Goal: Task Accomplishment & Management: Manage account settings

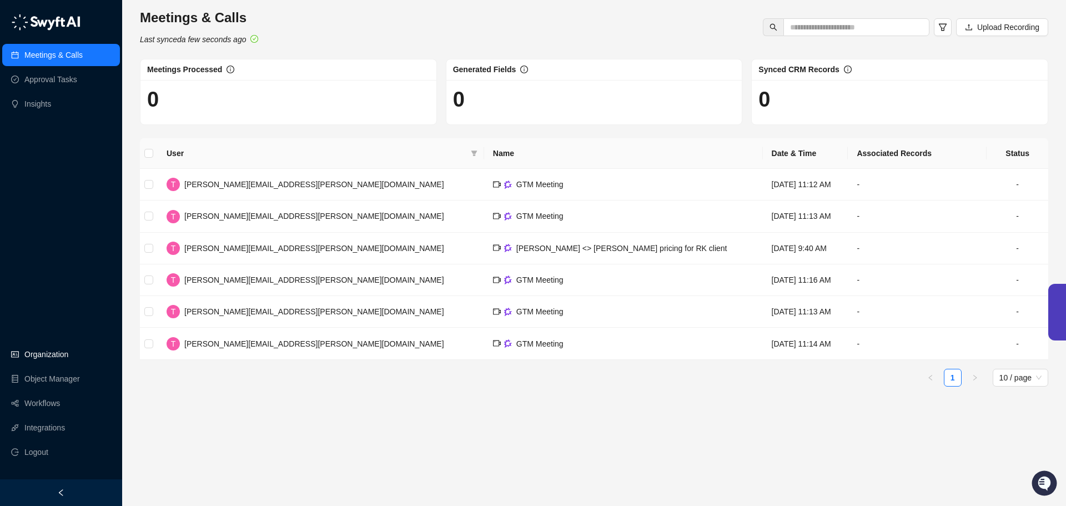
click at [53, 360] on link "Organization" at bounding box center [46, 354] width 44 height 22
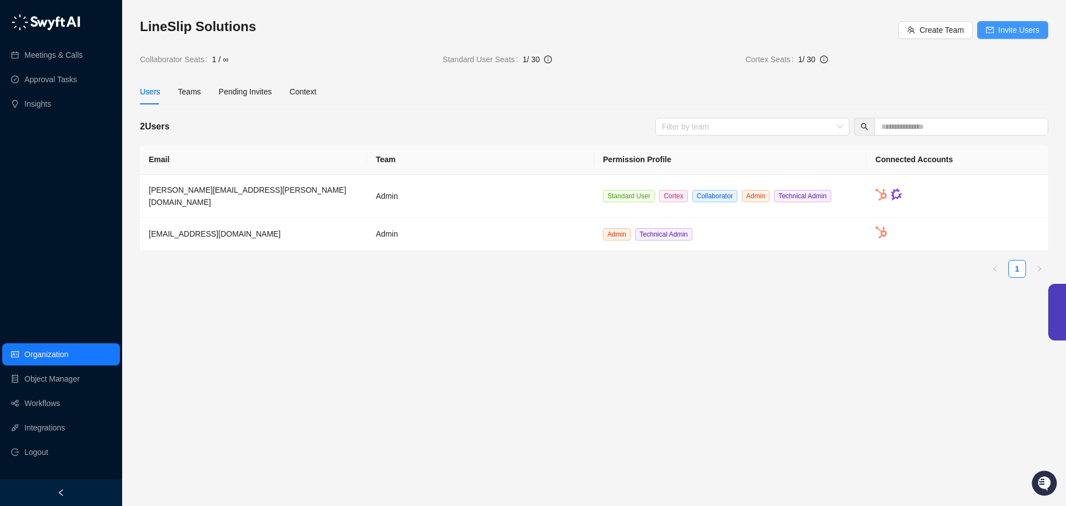
click at [1020, 34] on span "Invite Users" at bounding box center [1018, 30] width 41 height 12
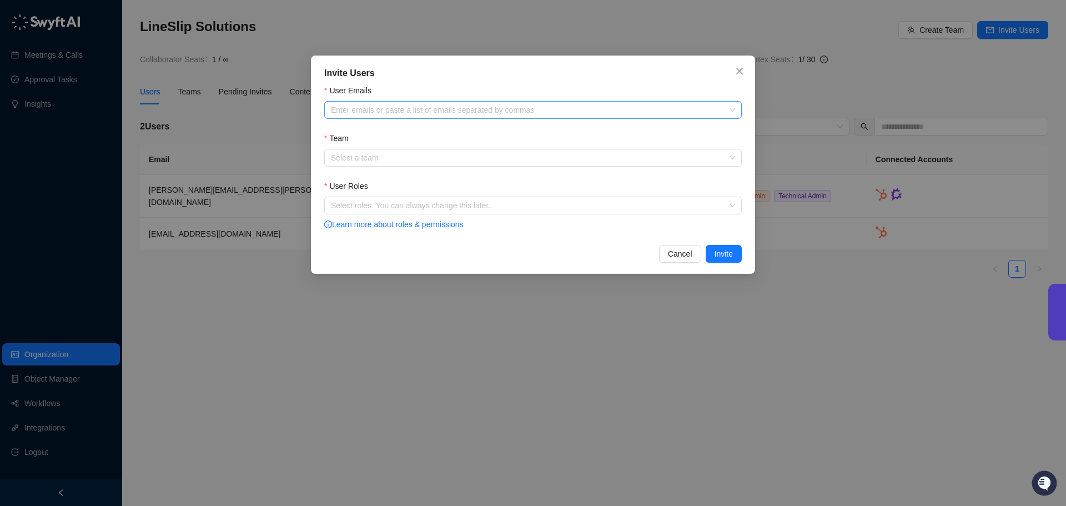
click at [410, 110] on div at bounding box center [526, 110] width 401 height 8
paste input "**********"
type input "**********"
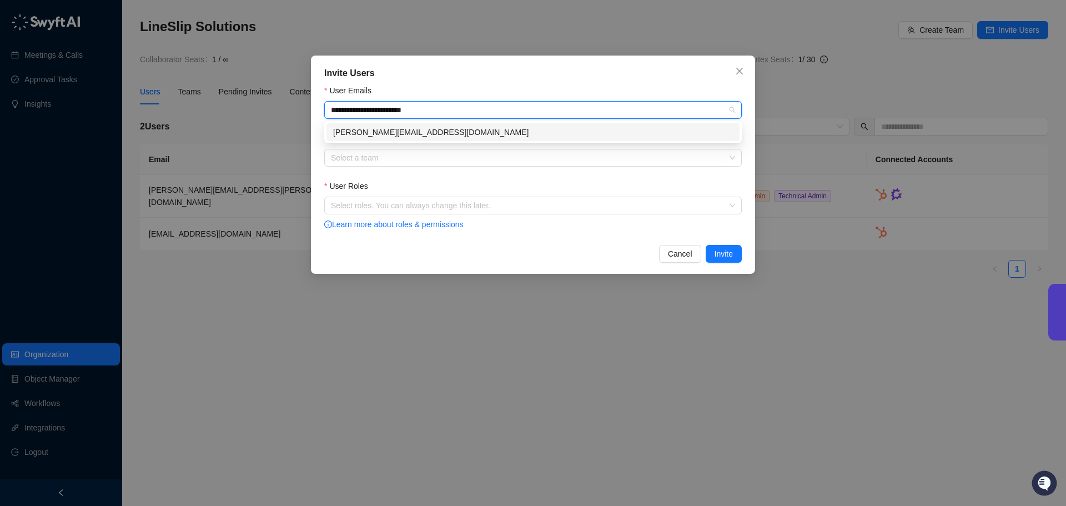
click at [370, 130] on div "[PERSON_NAME][EMAIL_ADDRESS][DOMAIN_NAME]" at bounding box center [533, 132] width 400 height 12
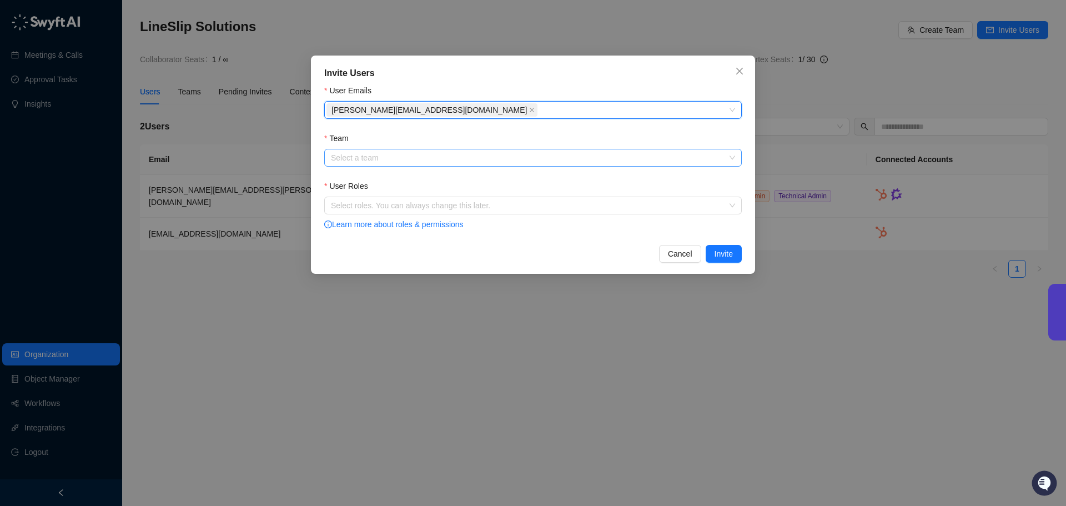
click at [370, 153] on input "Team" at bounding box center [529, 157] width 397 height 17
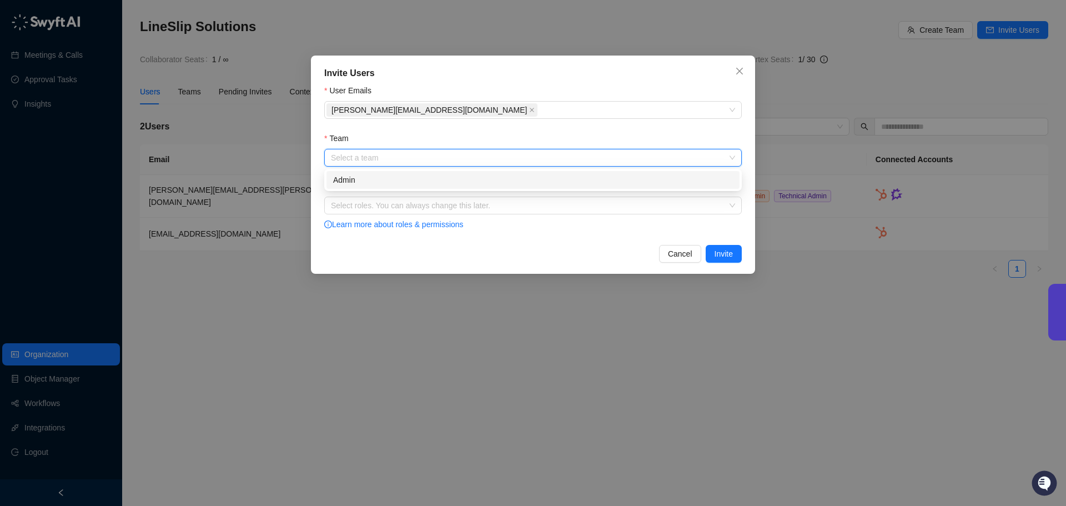
click at [362, 172] on div "Admin" at bounding box center [532, 180] width 413 height 18
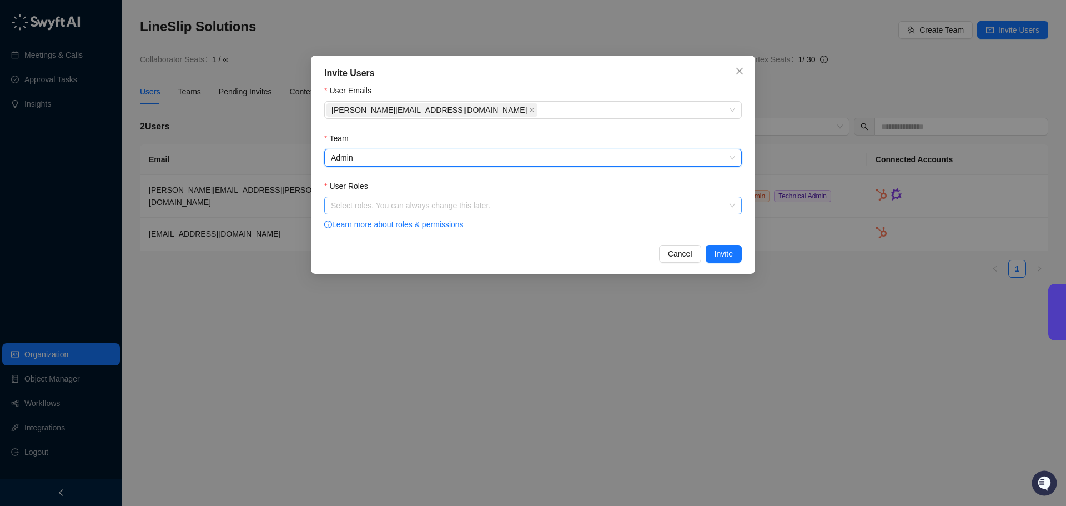
click at [354, 209] on div at bounding box center [526, 206] width 401 height 8
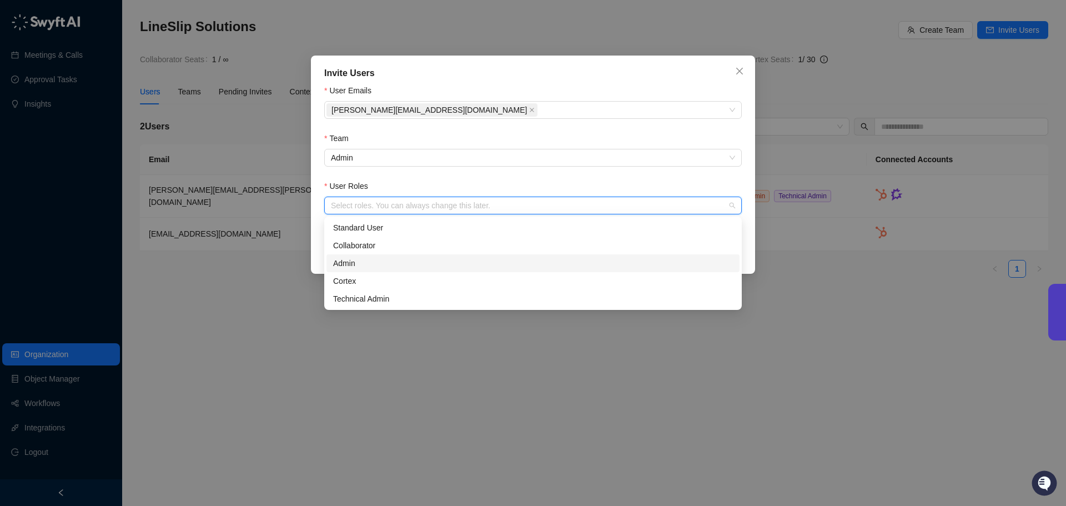
click at [365, 265] on div "Admin" at bounding box center [533, 263] width 400 height 12
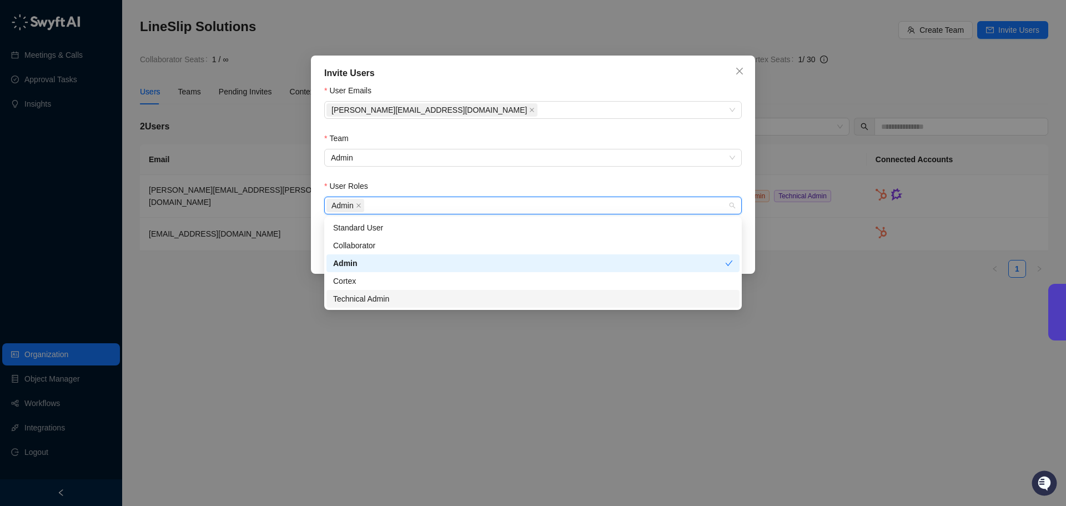
click at [365, 295] on div "Technical Admin" at bounding box center [533, 299] width 400 height 12
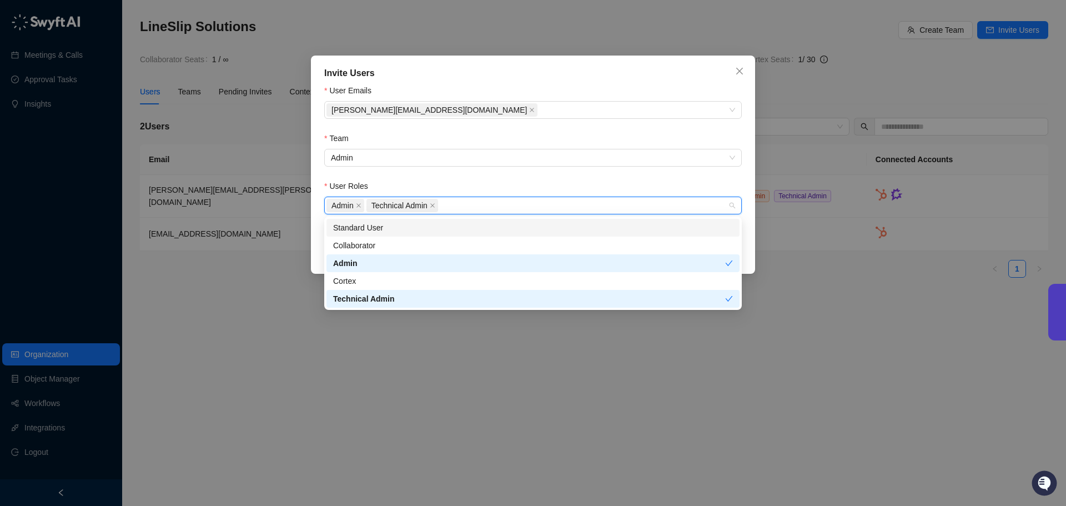
click at [449, 167] on form "User Emails [PERSON_NAME][EMAIL_ADDRESS][DOMAIN_NAME] Team Admin User Roles Adm…" at bounding box center [532, 157] width 417 height 147
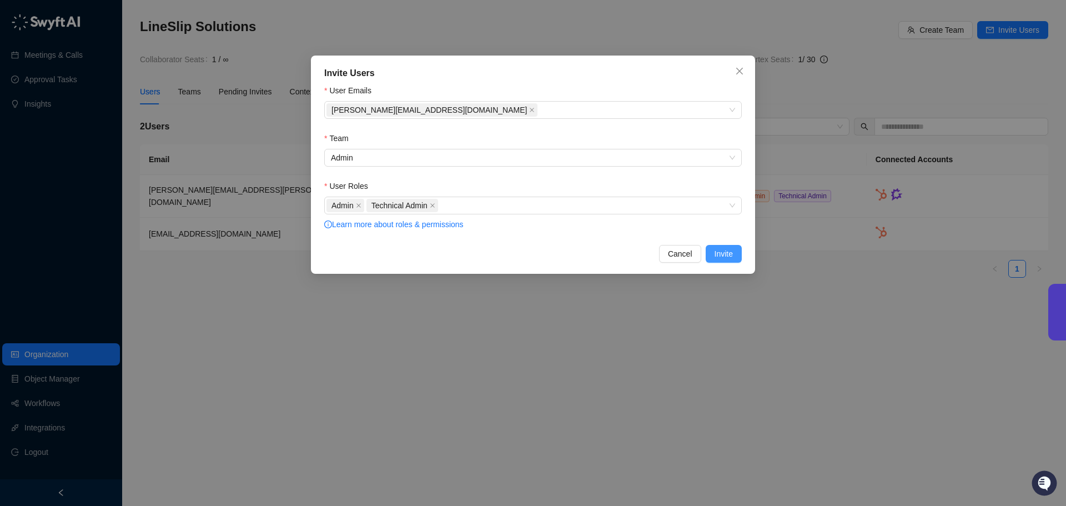
click at [717, 256] on span "Invite" at bounding box center [723, 254] width 18 height 12
